Goal: Information Seeking & Learning: Learn about a topic

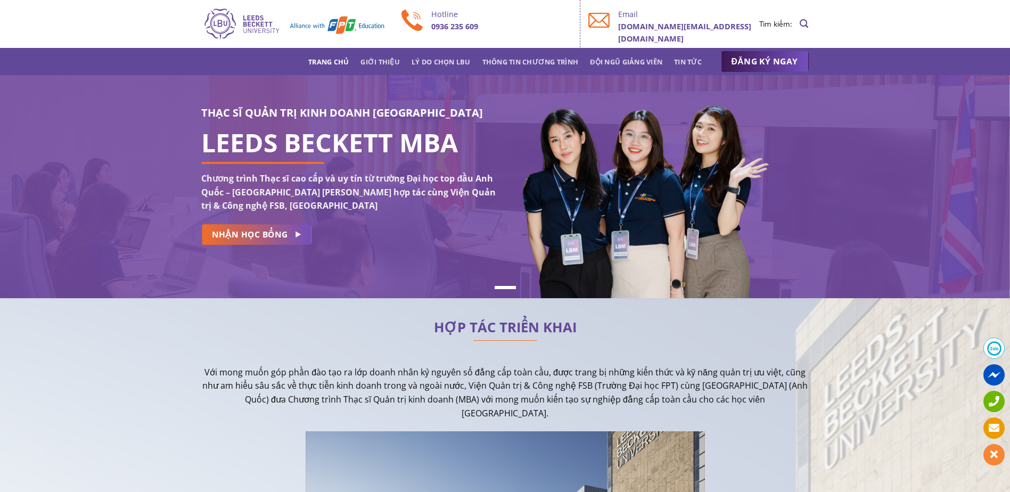
click at [449, 238] on div "THẠC SĨ QUẢN TRỊ KINH DOANH [GEOGRAPHIC_DATA] LEEDS BECKETT MBA Chương trình Th…" at bounding box center [505, 186] width 1010 height 223
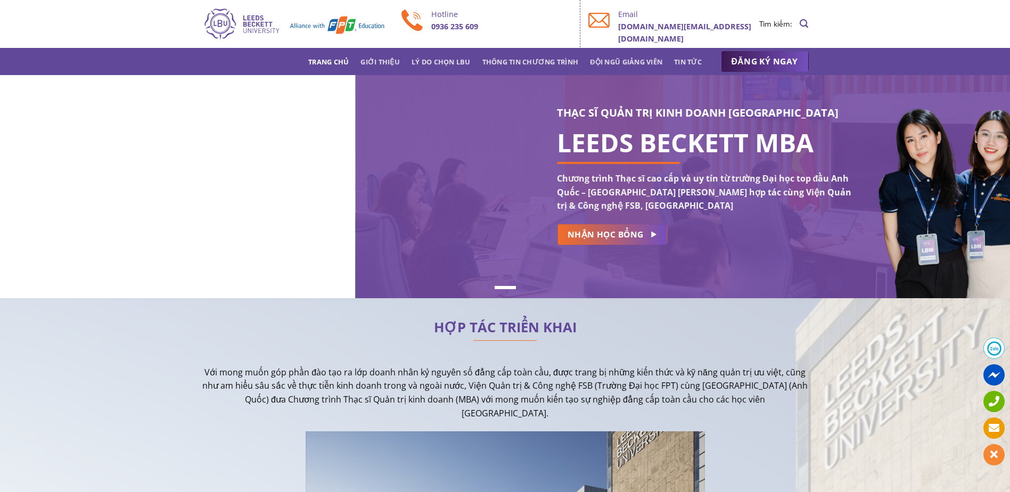
click at [953, 209] on div "THẠC SĨ QUẢN TRỊ KINH DOANH [GEOGRAPHIC_DATA] LEEDS BECKETT MBA Chương trình Th…" at bounding box center [505, 186] width 1010 height 223
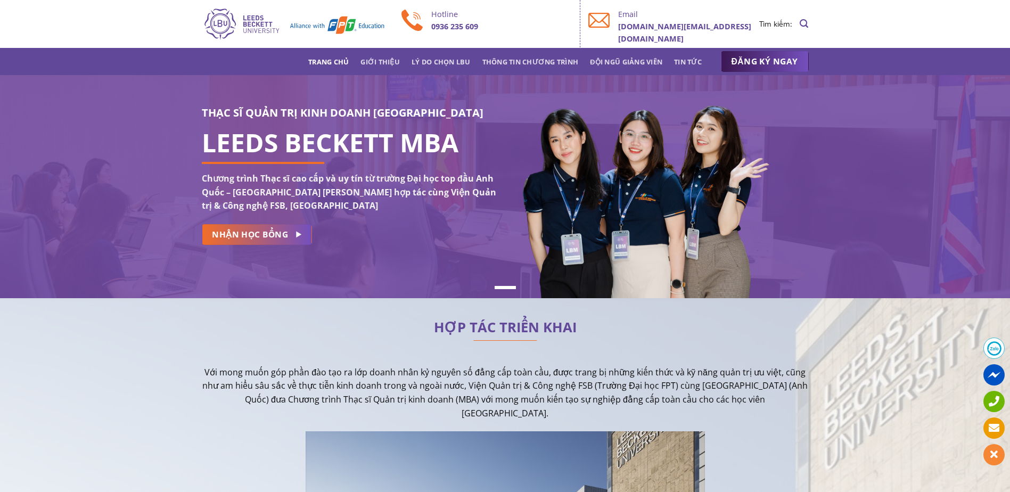
click at [953, 209] on div "THẠC SĨ QUẢN TRỊ KINH DOANH [GEOGRAPHIC_DATA] LEEDS BECKETT MBA Chương trình Th…" at bounding box center [505, 186] width 1010 height 165
click at [660, 178] on img at bounding box center [642, 207] width 259 height 233
click at [479, 143] on h1 "LEEDS BECKETT MBA" at bounding box center [350, 142] width 296 height 13
drag, startPoint x: 709, startPoint y: 336, endPoint x: 730, endPoint y: 378, distance: 46.7
click at [711, 339] on div "HỢP TÁC TRIỂN KHAI" at bounding box center [505, 338] width 607 height 32
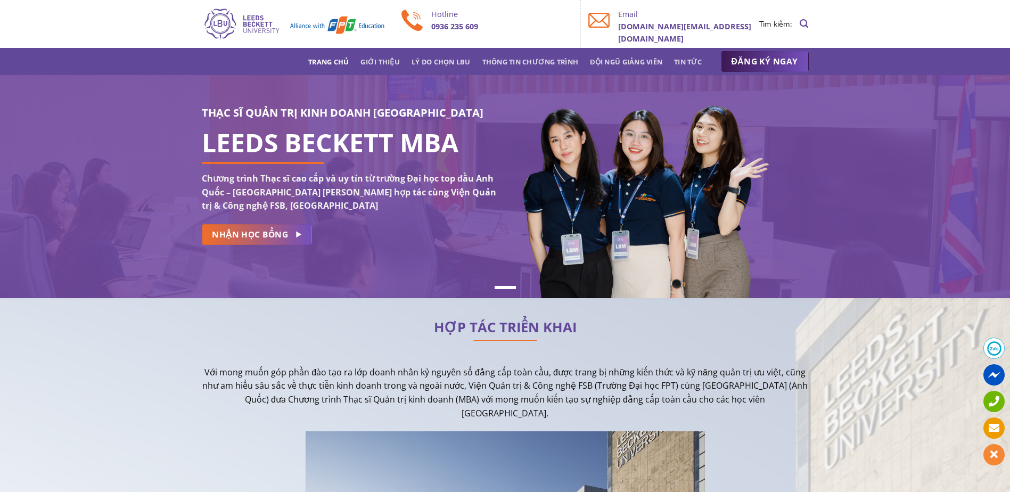
click at [730, 378] on p "Với mong muốn góp phần đào tạo ra lớp doanh nhân kỷ nguyên số đẳng cấp toàn cầu…" at bounding box center [505, 393] width 607 height 54
click at [740, 399] on p "Với mong muốn góp phần đào tạo ra lớp doanh nhân kỷ nguyên số đẳng cấp toàn cầu…" at bounding box center [505, 393] width 607 height 54
